Goal: Task Accomplishment & Management: Manage account settings

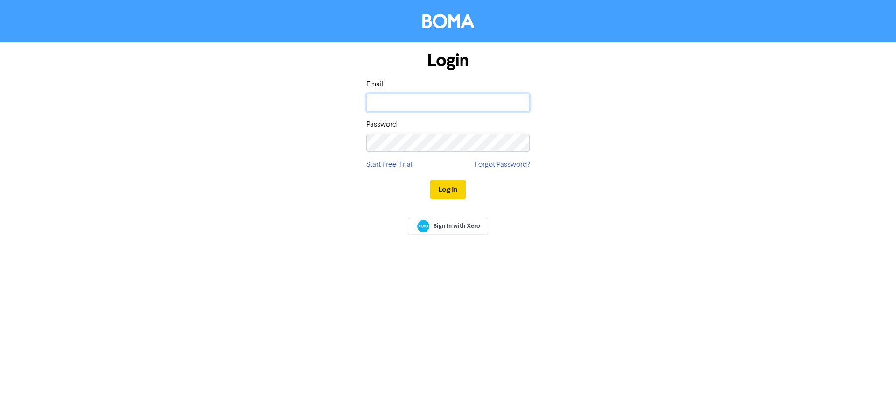
type input "[PERSON_NAME][EMAIL_ADDRESS][DOMAIN_NAME]"
drag, startPoint x: 451, startPoint y: 183, endPoint x: 448, endPoint y: 189, distance: 7.3
click at [449, 188] on button "Log In" at bounding box center [447, 190] width 35 height 20
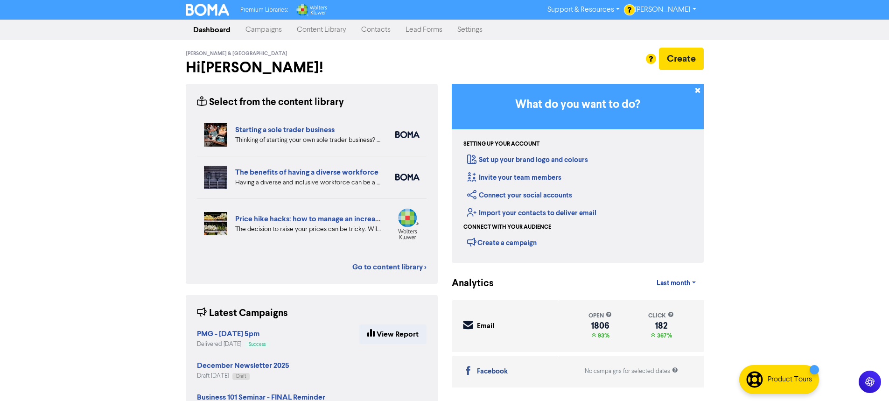
click at [379, 29] on link "Contacts" at bounding box center [376, 30] width 44 height 19
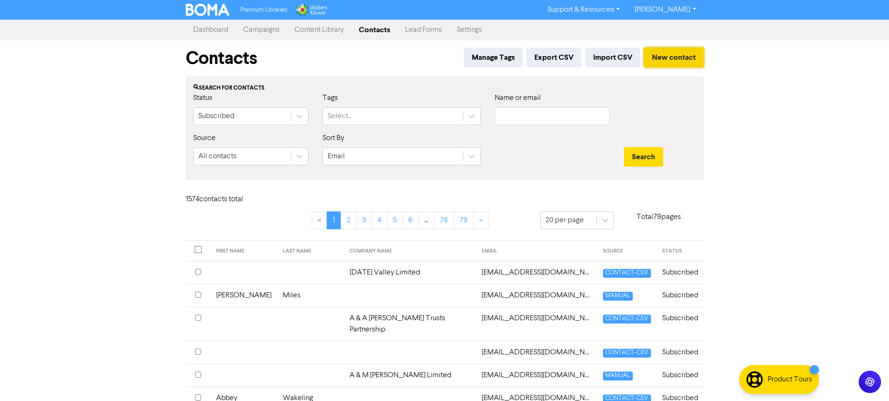
click at [670, 60] on button "New contact" at bounding box center [674, 58] width 60 height 20
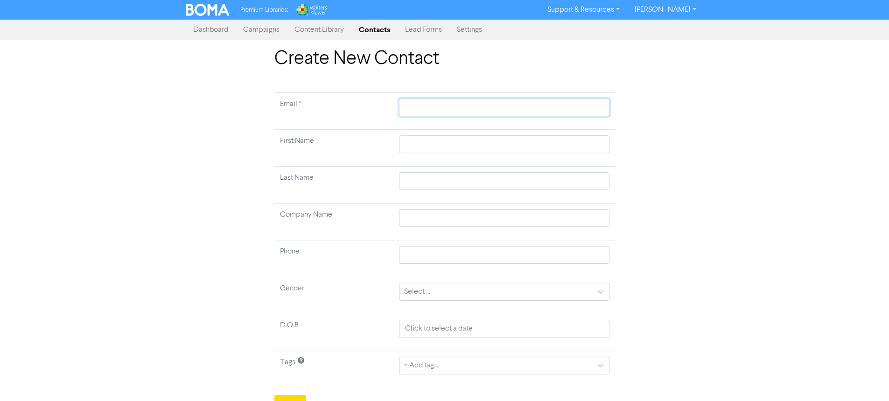
click at [431, 110] on input "text" at bounding box center [504, 107] width 210 height 18
paste input "[EMAIL_ADDRESS][DOMAIN_NAME]"
type input "[EMAIL_ADDRESS][DOMAIN_NAME]"
click at [432, 139] on input "text" at bounding box center [504, 144] width 210 height 18
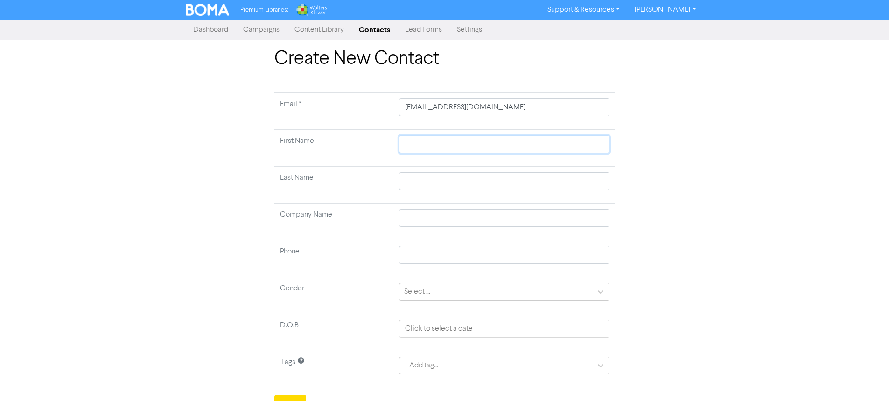
type input "B"
type input "Be"
type input "Ben"
click at [443, 176] on input "text" at bounding box center [504, 181] width 210 height 18
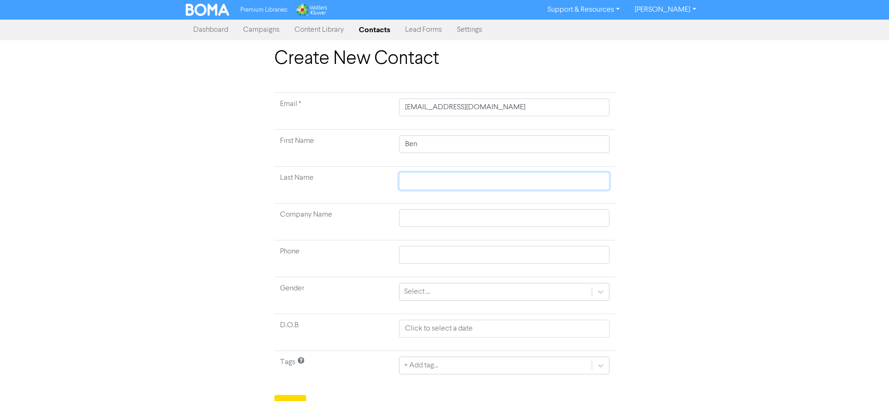
type input "N"
type input "H"
type input "Hi"
type input "Hit"
type input "Hitc"
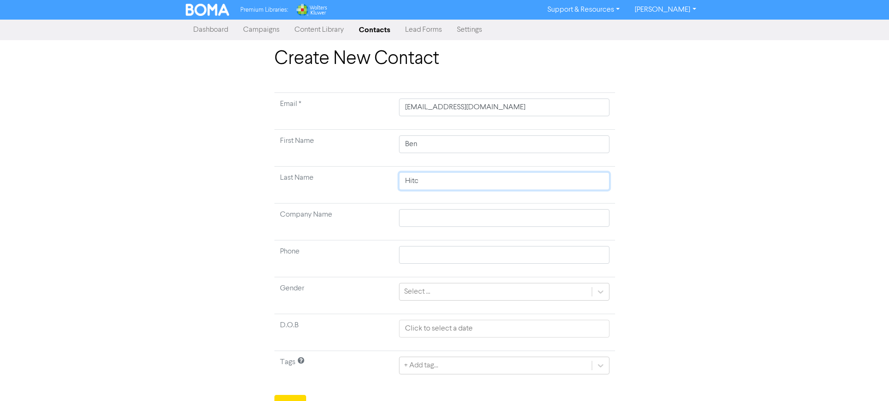
type input "Hitch"
type input "Hitchc"
type input "Hitchco"
type input "Hitchcok"
type input "Hitchco"
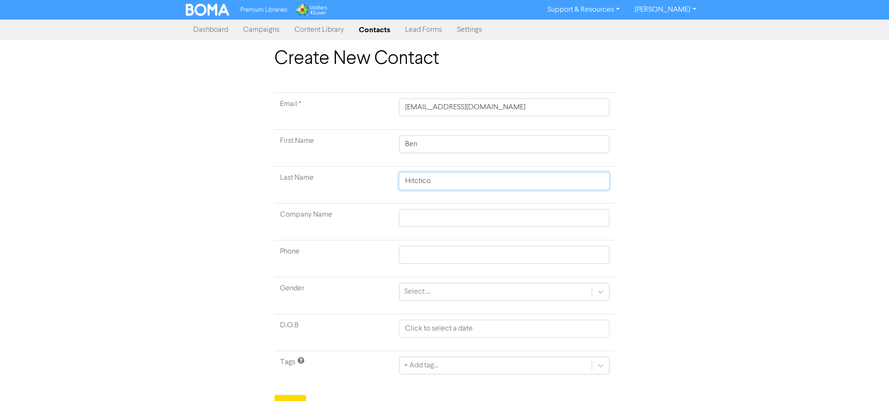
type input "Hitchcoc"
type input "[PERSON_NAME]"
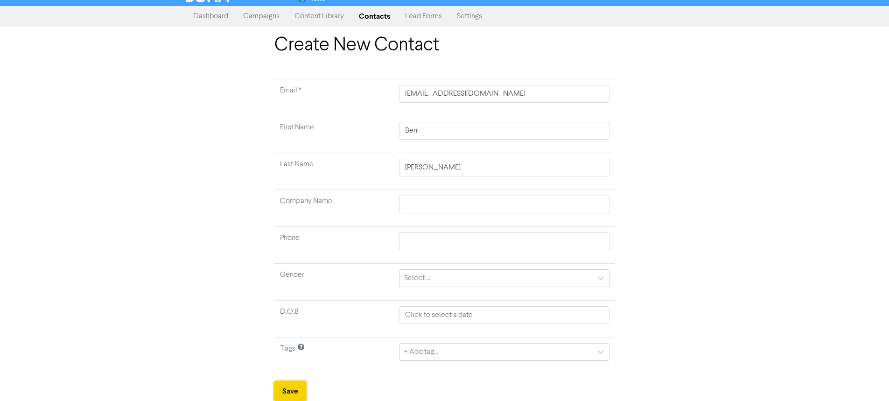
click at [293, 394] on button "Save" at bounding box center [290, 391] width 32 height 20
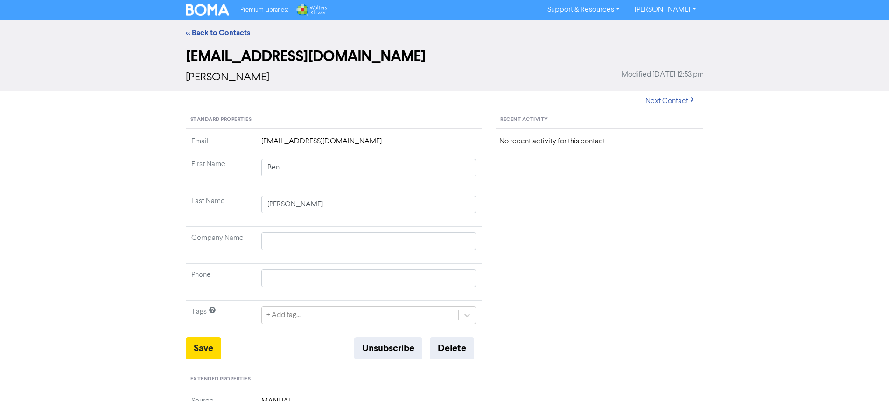
click at [211, 11] on img at bounding box center [208, 10] width 44 height 12
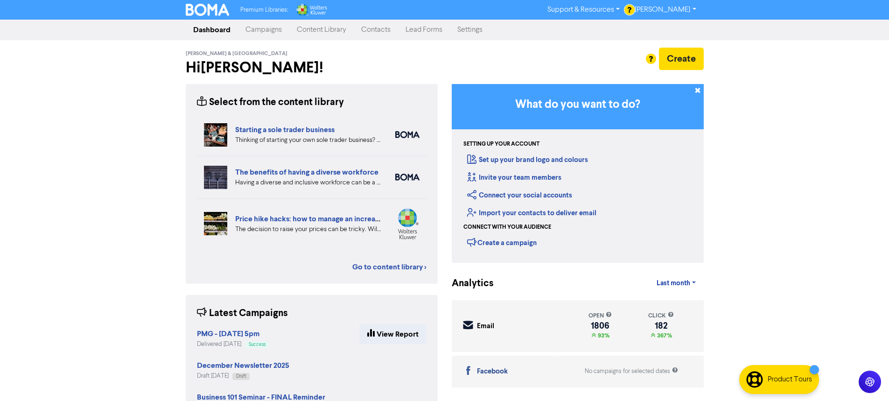
click at [263, 31] on link "Campaigns" at bounding box center [263, 30] width 51 height 19
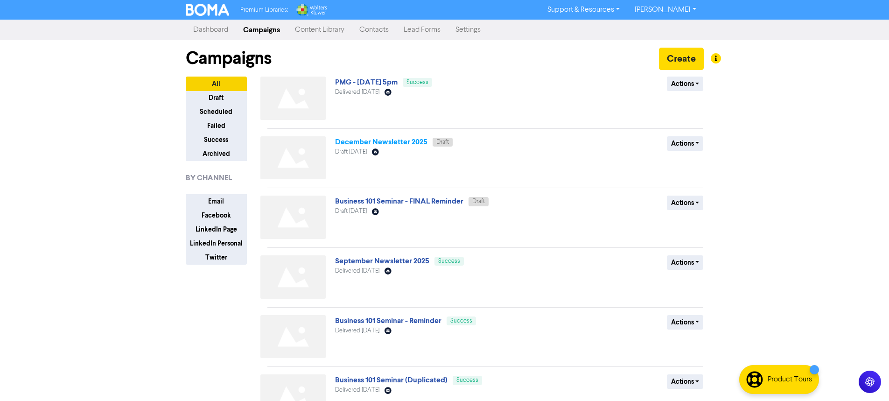
click at [355, 144] on link "December Newsletter 2025" at bounding box center [381, 141] width 92 height 9
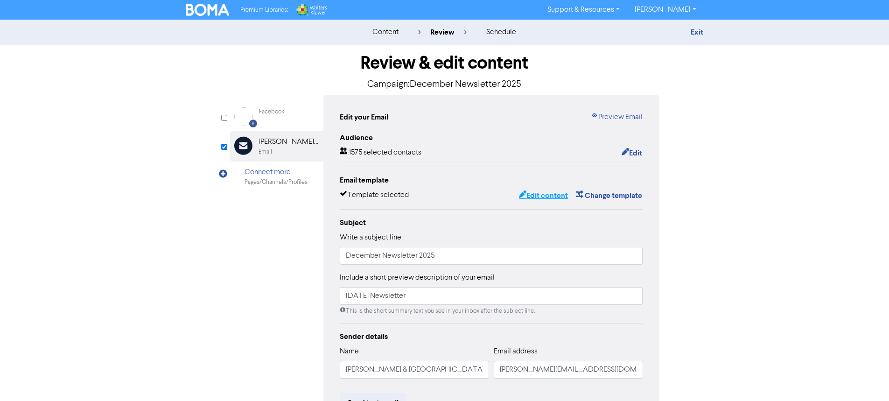
click at [551, 196] on button "Edit content" at bounding box center [544, 196] width 50 height 12
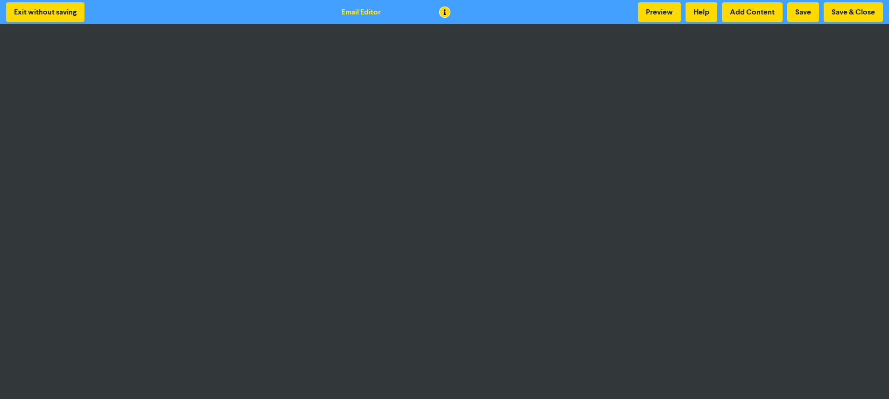
scroll to position [1, 0]
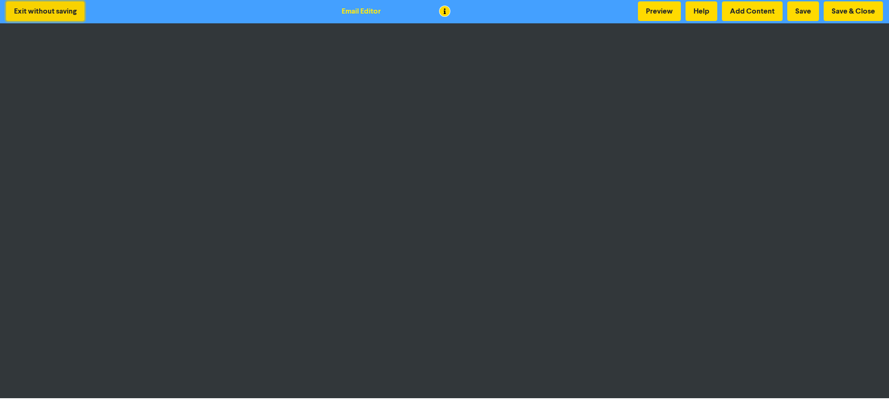
click at [48, 13] on button "Exit without saving" at bounding box center [45, 11] width 78 height 20
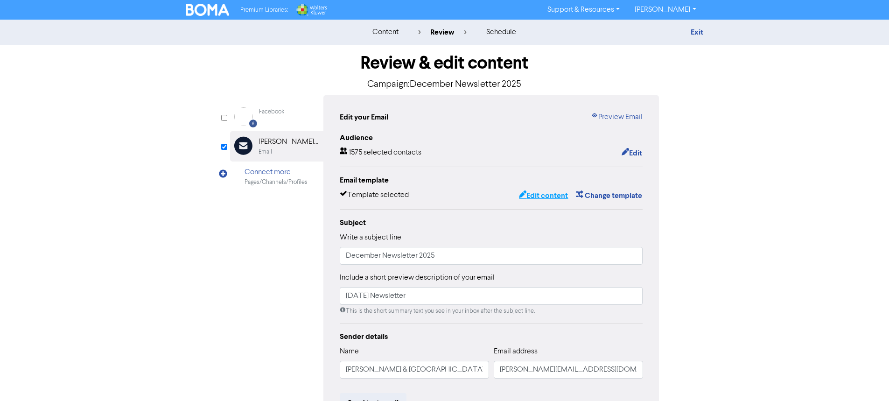
click at [542, 199] on button "Edit content" at bounding box center [544, 196] width 50 height 12
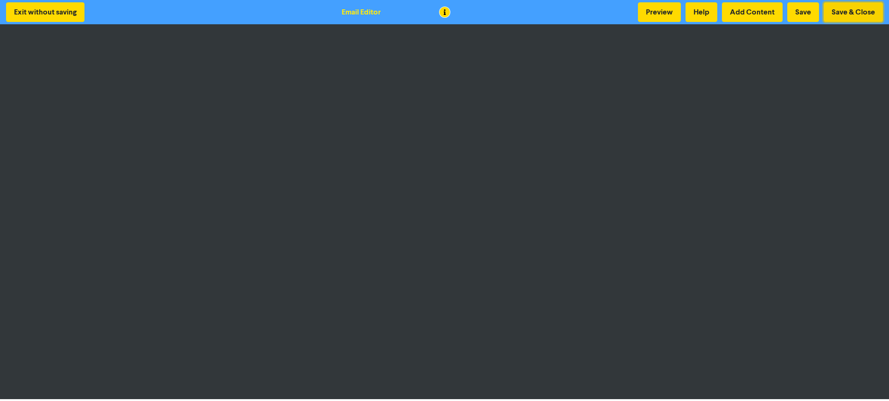
click at [841, 11] on button "Save & Close" at bounding box center [853, 12] width 59 height 20
